Goal: Information Seeking & Learning: Learn about a topic

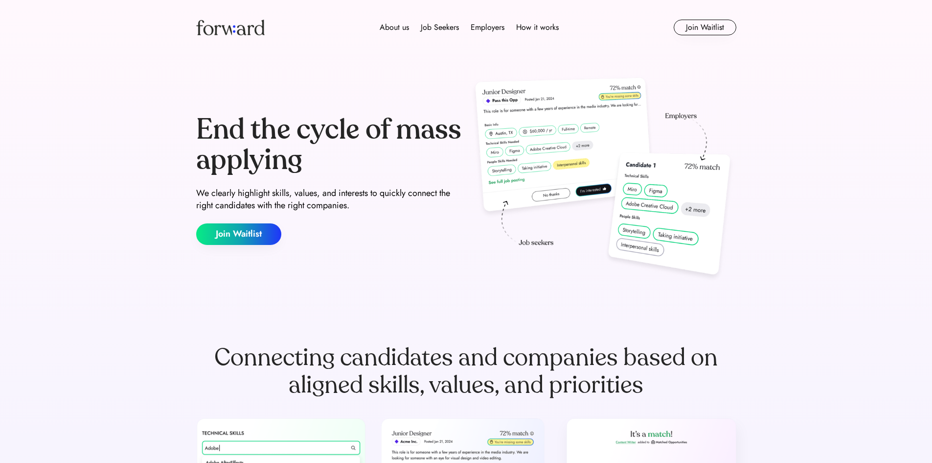
click at [260, 303] on div "End the cycle of mass applying We clearly highlight skills, values, and interes…" at bounding box center [466, 180] width 587 height 250
click at [401, 28] on div "About us" at bounding box center [394, 28] width 29 height 12
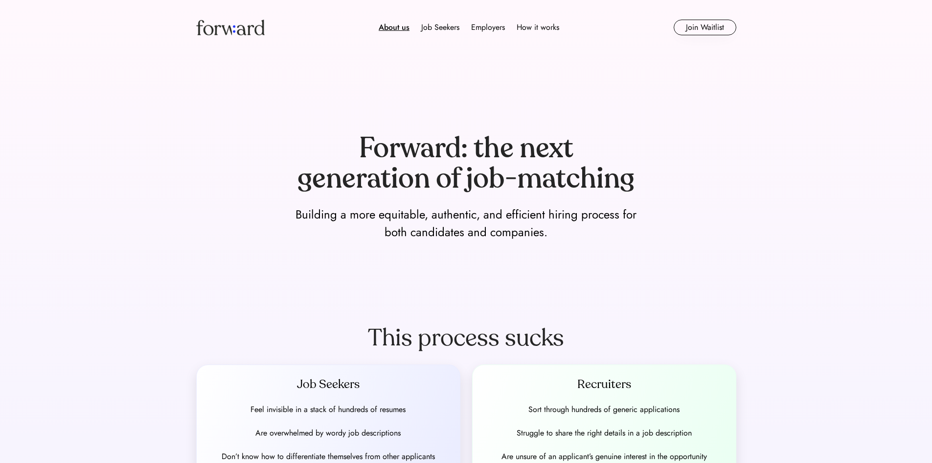
click at [275, 213] on div "Forward: the next generation of job-matching Building a more equitable, authent…" at bounding box center [466, 186] width 540 height 107
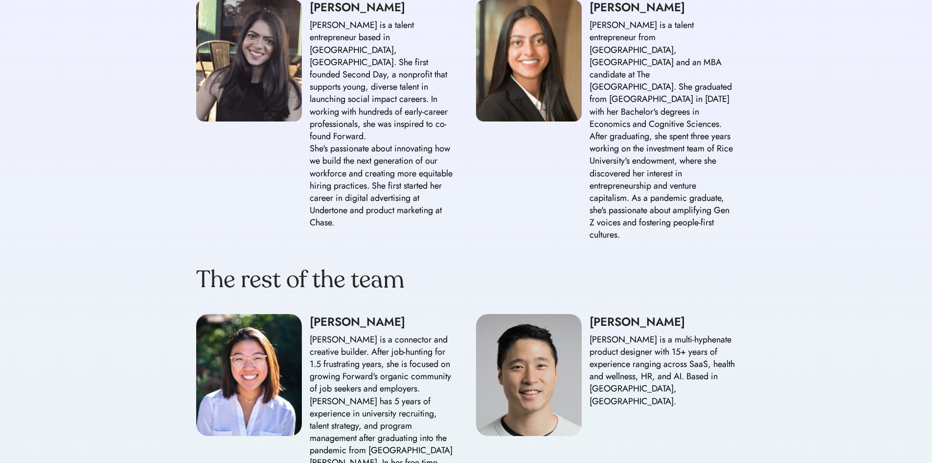
scroll to position [1028, 0]
